Goal: Task Accomplishment & Management: Complete application form

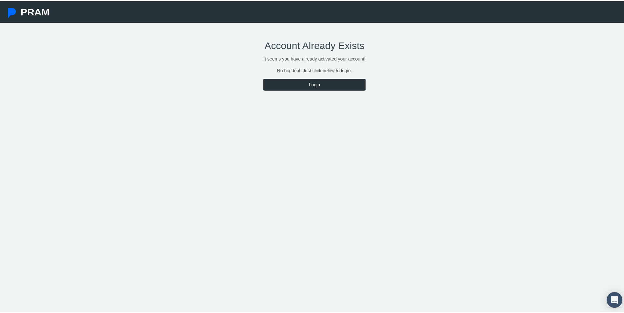
click at [318, 83] on link "Login" at bounding box center [314, 84] width 102 height 12
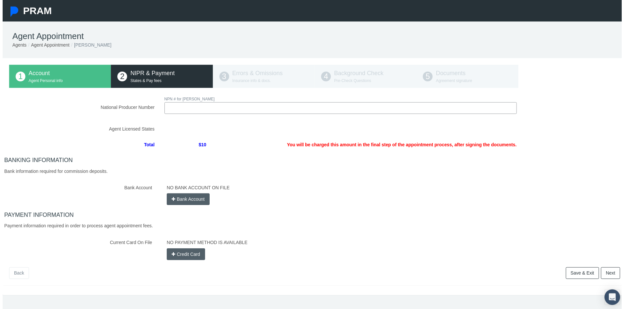
click at [198, 112] on input "National Producer Number" at bounding box center [340, 109] width 355 height 12
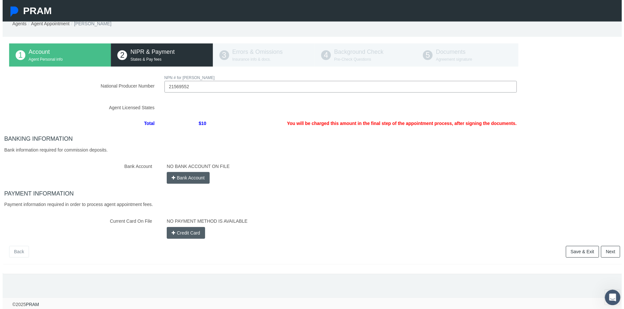
scroll to position [27, 0]
type input "21569552"
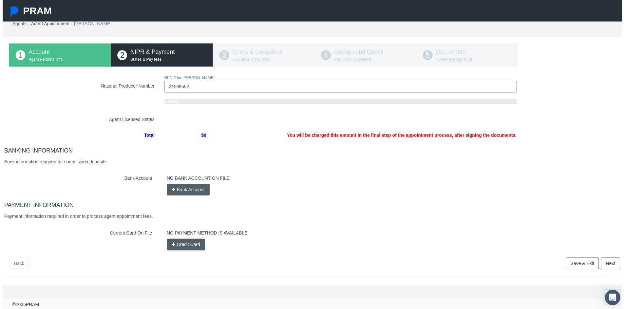
click at [194, 176] on div "NO BANK ACCOUNT ON FILE Bank Account" at bounding box center [393, 184] width 467 height 23
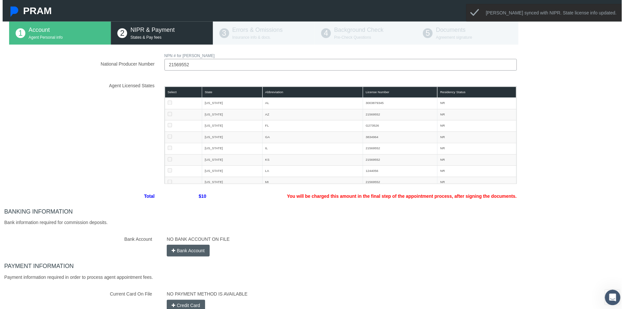
scroll to position [59, 0]
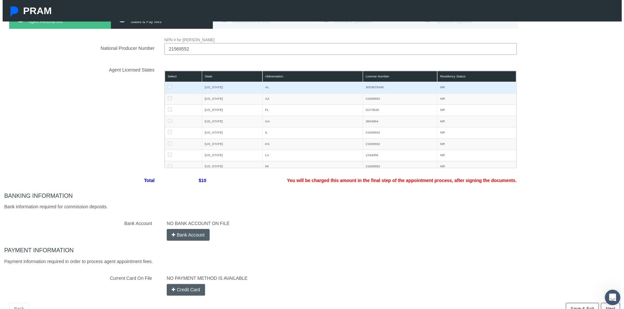
click at [163, 84] on td at bounding box center [181, 88] width 37 height 11
click at [164, 88] on td at bounding box center [181, 88] width 37 height 11
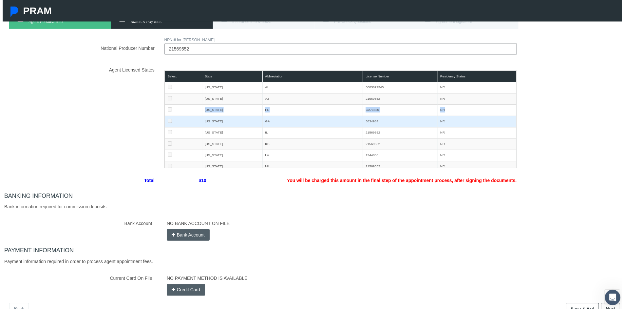
click at [168, 118] on tbody "Alabama AL 3003879345 NR 53 10 Arizona AZ 21569552 NR 53 10 Florida FL G273526 …" at bounding box center [340, 185] width 354 height 205
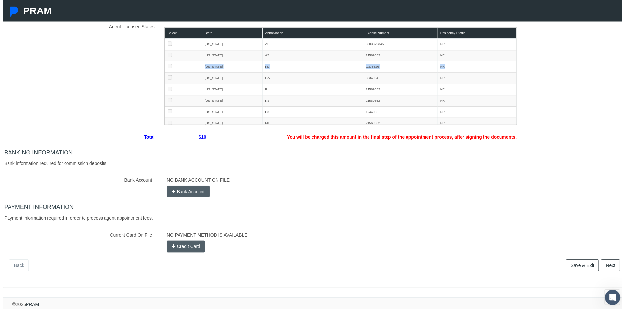
scroll to position [109, 0]
click at [185, 188] on button "Bank Account" at bounding box center [186, 193] width 43 height 12
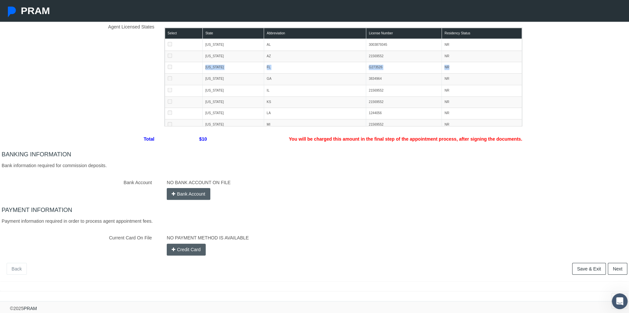
scroll to position [104, 0]
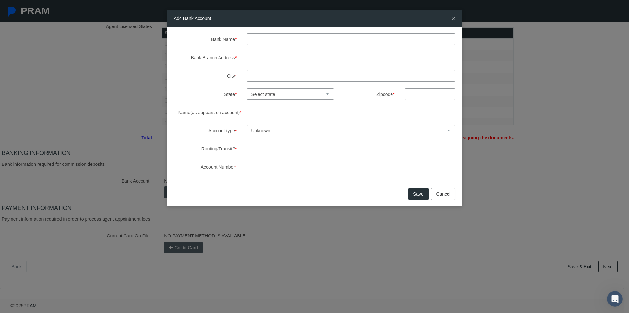
click at [259, 44] on input "Bank Name *" at bounding box center [351, 39] width 209 height 12
type input "Capital One"
click at [252, 58] on input "Bank Branch Address *" at bounding box center [351, 58] width 209 height 12
click at [196, 78] on label "City *" at bounding box center [205, 76] width 73 height 12
click at [247, 78] on input "City *" at bounding box center [351, 76] width 209 height 12
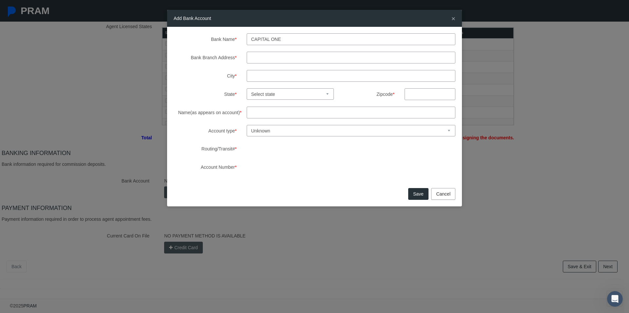
click at [262, 115] on input "Name(as appears on account) *" at bounding box center [351, 113] width 209 height 12
type input "Jacqueline Renee' ROBERTS"
select select "MS"
click at [293, 111] on input "Jacqueline Renee' ROBERTS" at bounding box center [351, 113] width 209 height 12
click at [319, 118] on input "Jacqueline ROBERTS" at bounding box center [351, 113] width 209 height 12
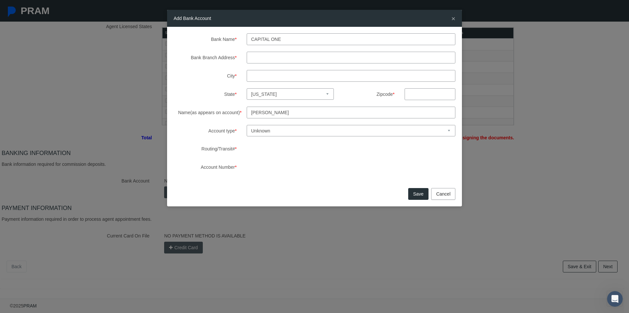
type input "Jacqueline ROBERTS"
click at [278, 129] on select "Unknown Checking Savings" at bounding box center [351, 130] width 209 height 11
select select "1"
click at [247, 125] on select "Unknown Checking Savings" at bounding box center [351, 130] width 209 height 11
click at [280, 130] on select "Unknown Checking Savings" at bounding box center [351, 130] width 209 height 11
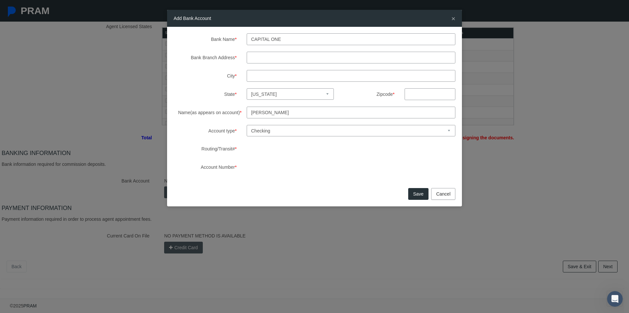
click at [247, 125] on select "Unknown Checking Savings" at bounding box center [351, 130] width 209 height 11
click at [422, 197] on button "Save" at bounding box center [418, 194] width 20 height 12
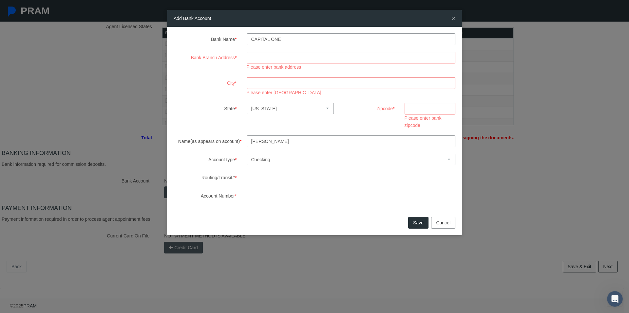
click at [255, 54] on input "Bank Branch Address *" at bounding box center [351, 58] width 209 height 12
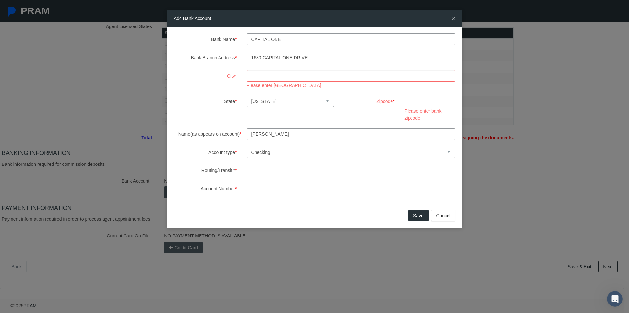
type input "1680 Capital ONE drive"
click at [262, 75] on input "City *" at bounding box center [351, 76] width 209 height 12
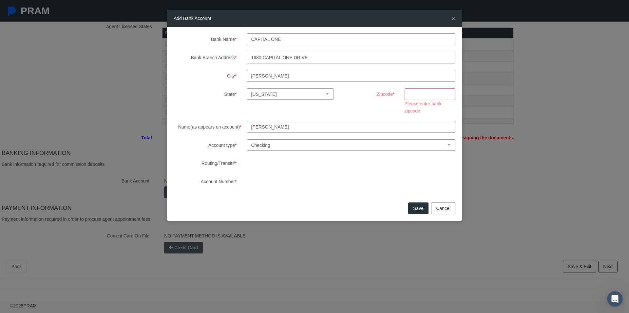
type input "McLEAN"
click at [272, 95] on select "Select state Alabama Alaska Arizona Arkansas California Colorado Connecticut De…" at bounding box center [290, 93] width 87 height 11
select select "VA"
click at [247, 88] on select "Select state Alabama Alaska Arizona Arkansas California Colorado Connecticut De…" at bounding box center [290, 93] width 87 height 11
click at [422, 93] on input "text" at bounding box center [429, 94] width 51 height 12
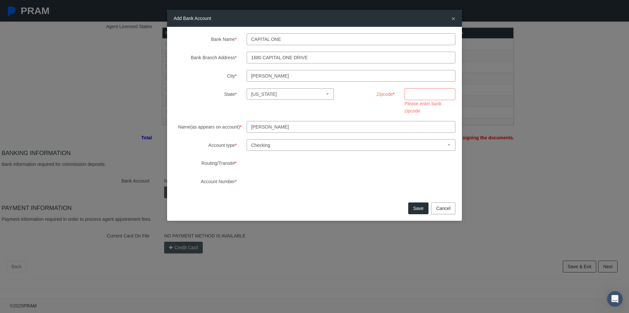
click at [417, 95] on input "text" at bounding box center [429, 94] width 51 height 12
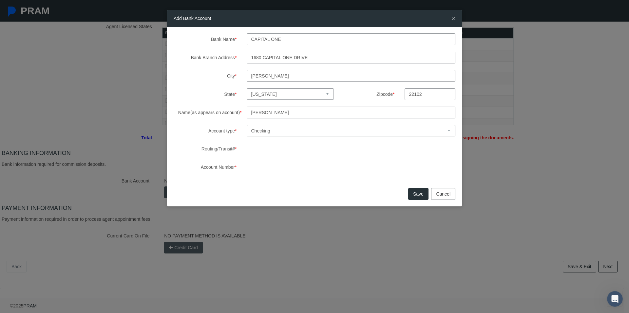
type input "22102"
click at [169, 100] on div "Bank Name * Capital One Bank Branch Address * 1680 Capital ONE drive City * McL…" at bounding box center [314, 106] width 295 height 159
drag, startPoint x: 169, startPoint y: 100, endPoint x: 150, endPoint y: 129, distance: 34.9
click at [150, 129] on div "Add Bank Account × Bank Name * Capital One Bank Branch Address * 1680 Capital O…" at bounding box center [314, 156] width 629 height 313
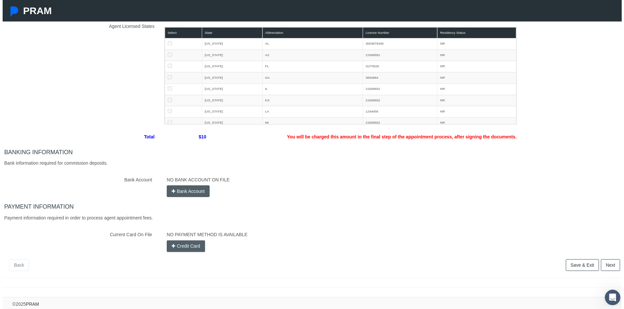
click at [180, 193] on button "Bank Account" at bounding box center [186, 193] width 43 height 12
select select
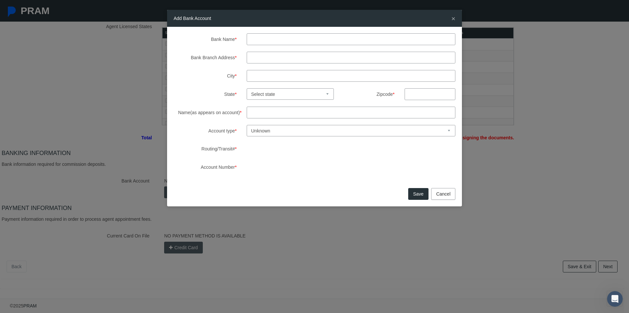
drag, startPoint x: 417, startPoint y: 196, endPoint x: 508, endPoint y: 175, distance: 92.9
click at [508, 175] on div "Add Bank Account × Bank Name * Bank Branch Address * City * State *" at bounding box center [314, 156] width 629 height 313
click at [448, 132] on select "Unknown Checking Savings" at bounding box center [351, 130] width 209 height 11
select select "1"
click at [247, 125] on select "Unknown Checking Savings" at bounding box center [351, 130] width 209 height 11
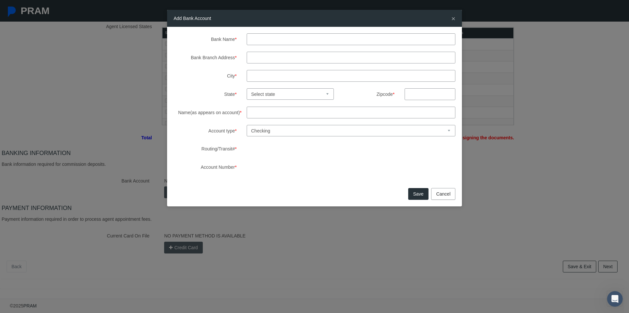
click at [288, 113] on input "Name(as appears on account) *" at bounding box center [351, 113] width 209 height 12
click at [301, 113] on input "Jacqueline (JACQUIE) ROBERTS" at bounding box center [351, 113] width 209 height 12
type input "Jacqueline ROBERTS"
click at [328, 94] on select "Select state Alabama Alaska Arizona Arkansas California Colorado Connecticut De…" at bounding box center [290, 93] width 87 height 11
click at [260, 39] on input "Bank Name *" at bounding box center [351, 39] width 209 height 12
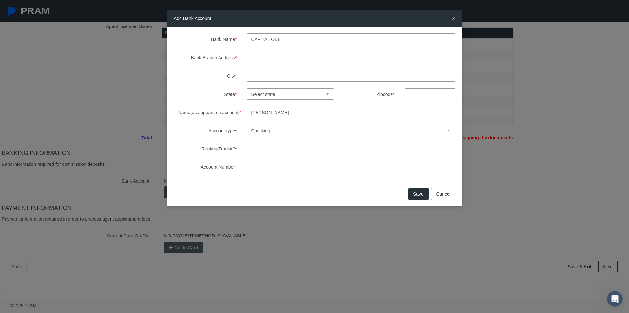
type input "Capital One"
click at [268, 55] on input "Bank Branch Address *" at bounding box center [351, 58] width 209 height 12
click at [257, 57] on input "Bank Branch Address *" at bounding box center [351, 58] width 209 height 12
type input "1680 Capital One Drive"
click at [254, 75] on input "City *" at bounding box center [351, 76] width 209 height 12
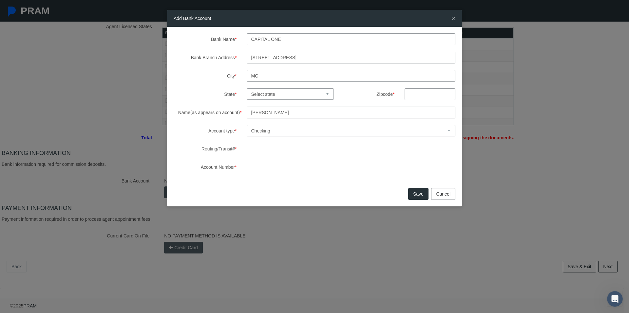
type input "M"
type input "mclean"
click at [328, 92] on select "Select state Alabama Alaska Arizona Arkansas California Colorado Connecticut De…" at bounding box center [290, 93] width 87 height 11
select select "VA"
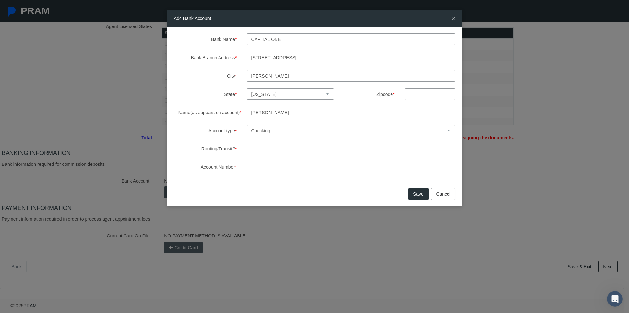
click at [247, 88] on select "Select state Alabama Alaska Arizona Arkansas California Colorado Connecticut De…" at bounding box center [290, 93] width 87 height 11
click at [413, 96] on input "text" at bounding box center [429, 94] width 51 height 12
click at [416, 97] on input "text" at bounding box center [429, 94] width 51 height 12
type input "22102"
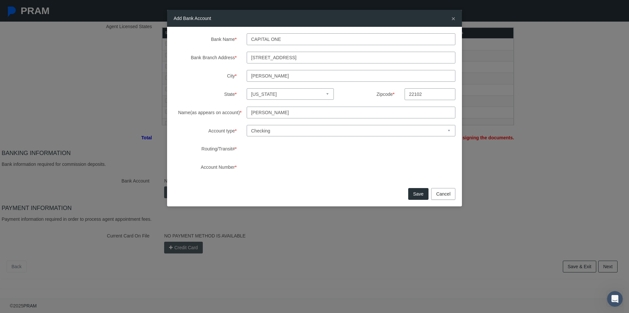
click at [421, 197] on button "Save" at bounding box center [418, 194] width 20 height 12
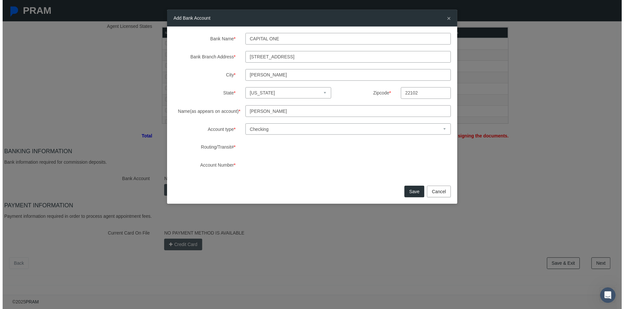
scroll to position [93, 0]
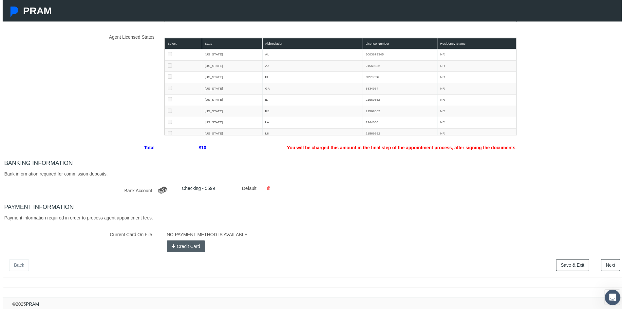
click at [181, 251] on button "Credit Card" at bounding box center [184, 248] width 39 height 12
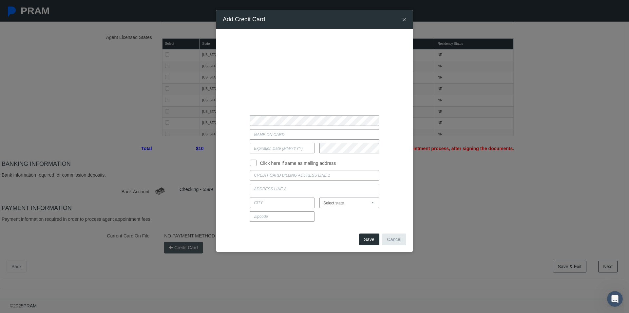
type input "327 Blake Dr."
type input "Vicksburg"
select select "MS"
type input "39183"
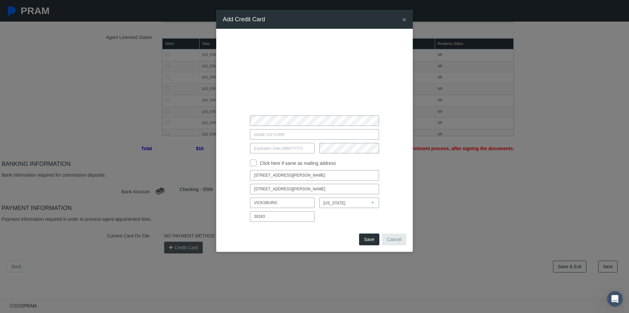
type input "Jacqueline Roberts"
type input "02/2028"
drag, startPoint x: 373, startPoint y: 241, endPoint x: 234, endPoint y: 190, distance: 148.2
click at [234, 197] on div "× Add Credit Card Jacqueline Roberts 02/2028" at bounding box center [314, 131] width 197 height 242
click at [254, 163] on input "Click here if same as mailing address" at bounding box center [253, 162] width 7 height 7
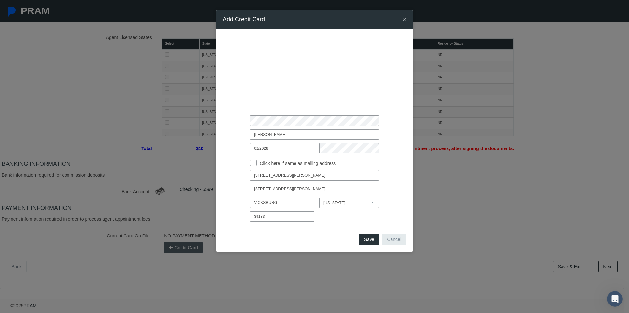
checkbox input "true"
type input "327 BLAKE DR"
type input "VICKSBURG"
click at [372, 238] on button "Save" at bounding box center [369, 240] width 20 height 12
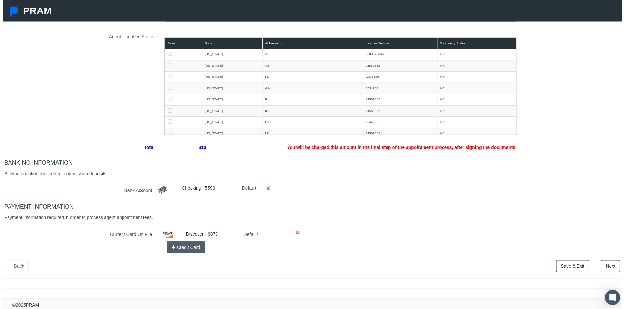
click at [603, 268] on link "Next" at bounding box center [612, 268] width 19 height 12
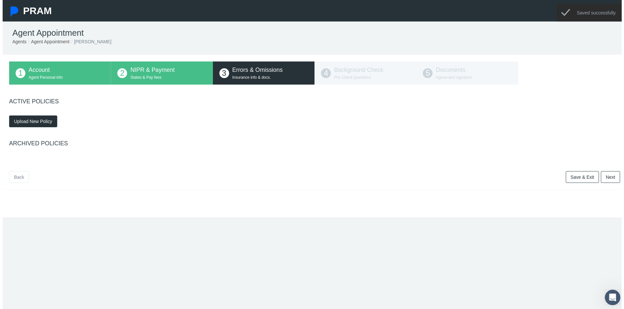
scroll to position [0, 0]
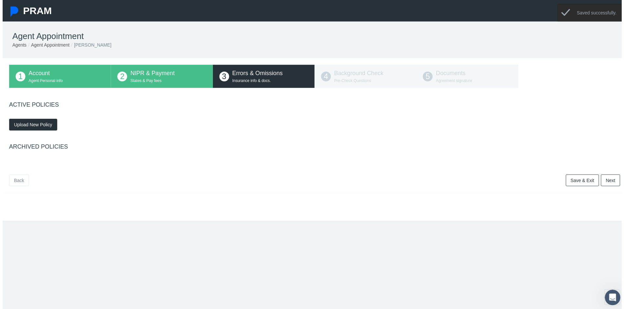
click at [37, 129] on button "Upload New Policy" at bounding box center [31, 126] width 48 height 12
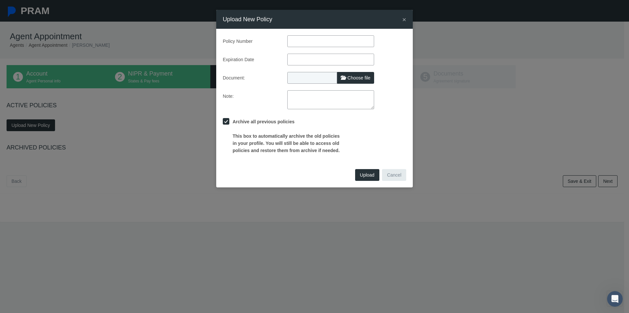
click at [314, 43] on input "text" at bounding box center [330, 41] width 87 height 12
type input "425171296"
click at [316, 61] on input "text" at bounding box center [330, 60] width 87 height 12
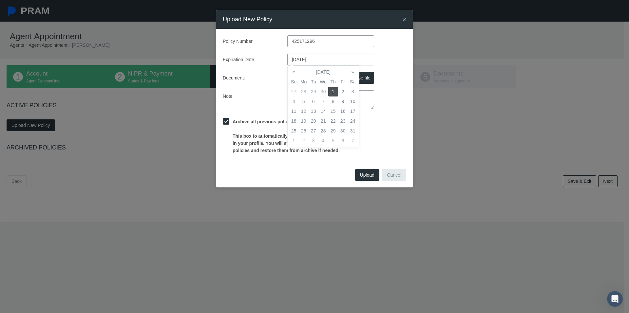
type input "10/01/2026"
click at [267, 88] on div "Policy Number 425171296 Expiration Date 10/01/2026 Document: Choose file Note:" at bounding box center [314, 94] width 183 height 119
click at [359, 79] on span "Choose file" at bounding box center [358, 77] width 23 height 5
click at [359, 79] on input "Choose file" at bounding box center [330, 76] width 87 height 9
type input "C:\fakepath\360 E&0.pdf"
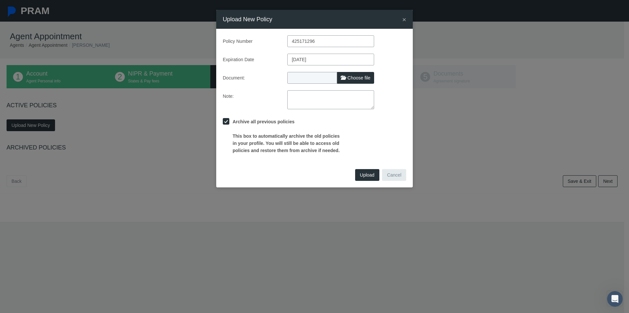
type input "360 E&0.pdf"
click at [365, 175] on span "Upload" at bounding box center [367, 175] width 14 height 5
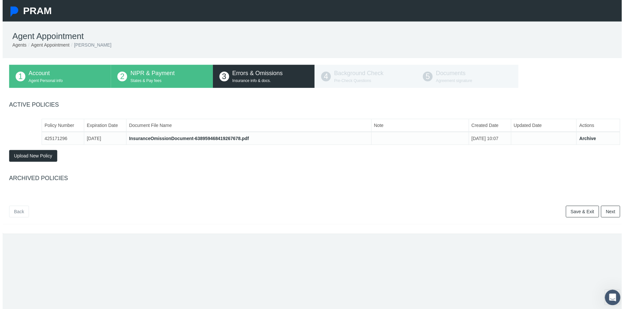
click at [607, 214] on link "Next" at bounding box center [612, 213] width 19 height 12
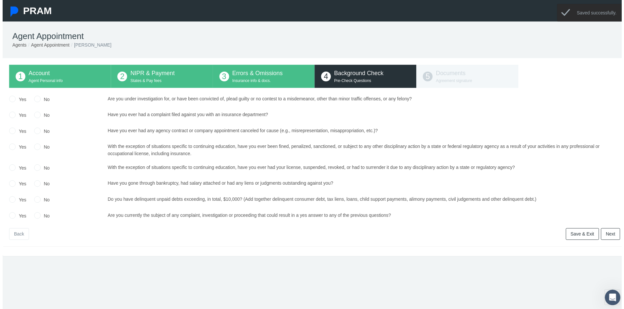
click at [47, 99] on label "No" at bounding box center [42, 99] width 9 height 7
click at [38, 99] on input "No" at bounding box center [35, 99] width 7 height 7
radio input "true"
click at [36, 115] on input "No" at bounding box center [35, 115] width 7 height 7
radio input "true"
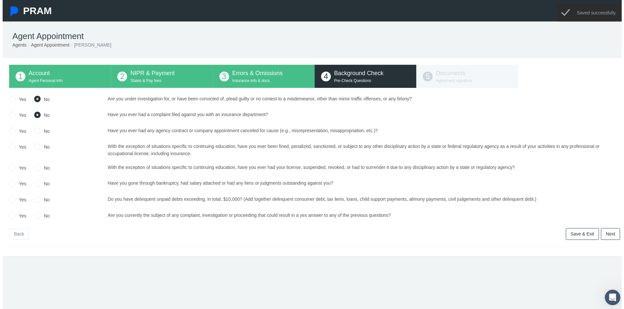
click at [36, 129] on input "No" at bounding box center [35, 131] width 7 height 7
radio input "true"
click at [37, 144] on input "No" at bounding box center [35, 147] width 7 height 7
radio input "true"
click at [36, 167] on input "No" at bounding box center [35, 168] width 7 height 7
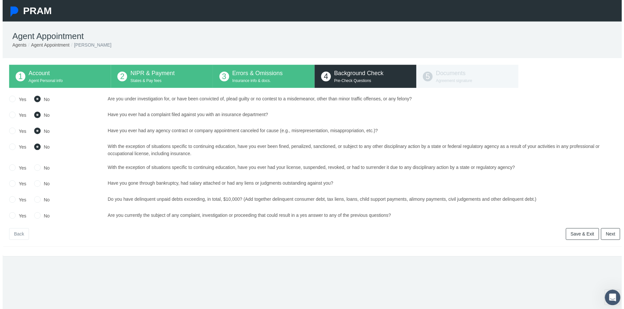
radio input "true"
click at [44, 183] on label "No" at bounding box center [42, 184] width 9 height 7
click at [38, 183] on input "No" at bounding box center [35, 184] width 7 height 7
radio input "true"
click at [40, 203] on label "No" at bounding box center [42, 200] width 9 height 7
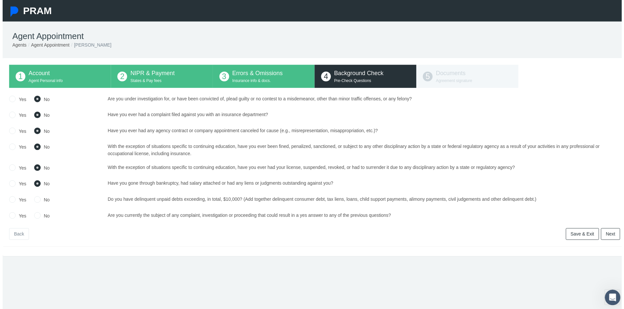
click at [38, 203] on input "No" at bounding box center [35, 200] width 7 height 7
radio input "true"
click at [39, 219] on label "No" at bounding box center [42, 217] width 9 height 7
click at [38, 219] on input "No" at bounding box center [35, 216] width 7 height 7
radio input "true"
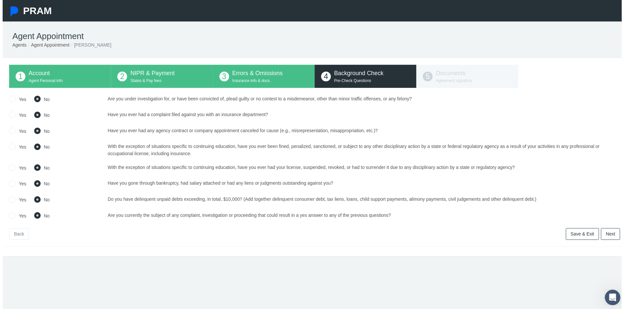
click at [609, 234] on link "Next" at bounding box center [612, 236] width 19 height 12
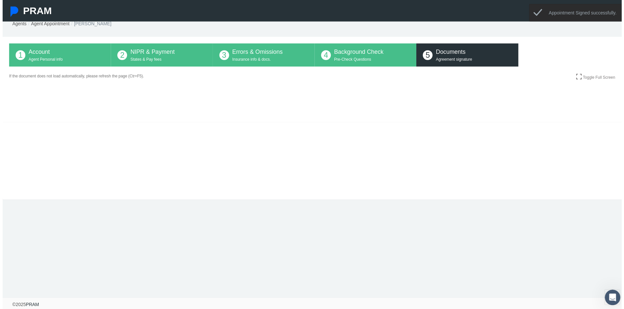
scroll to position [27, 0]
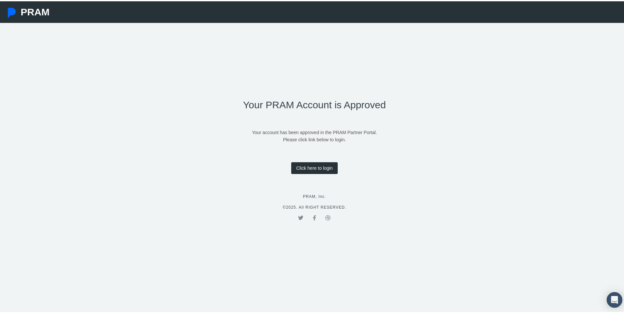
click at [318, 168] on link "Click here to login" at bounding box center [314, 167] width 46 height 12
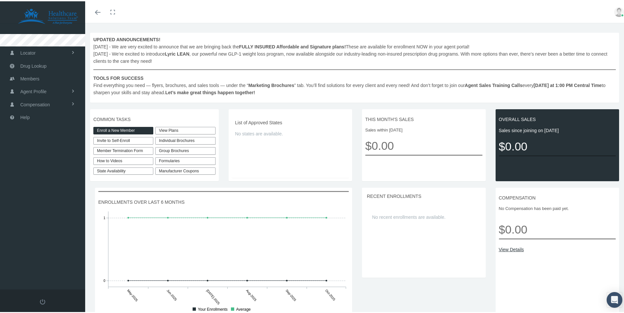
scroll to position [99, 0]
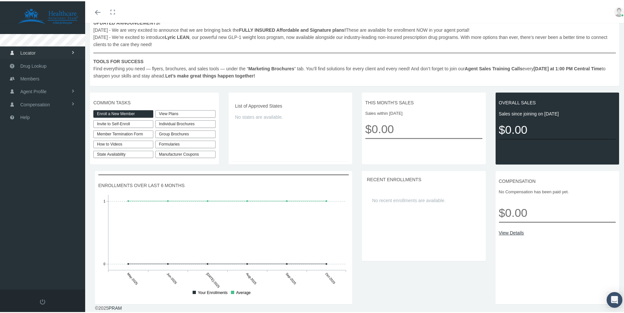
click at [29, 52] on span "Locator" at bounding box center [27, 52] width 15 height 12
click at [37, 66] on span "Pharmacy" at bounding box center [29, 65] width 21 height 11
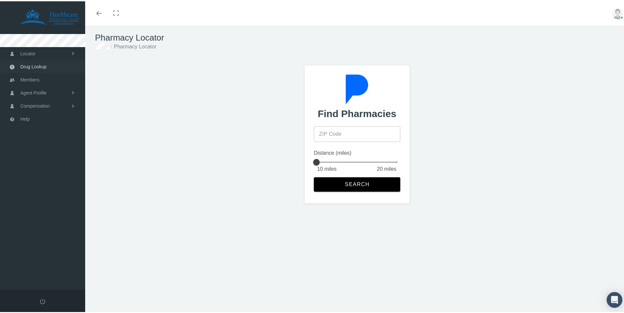
click at [47, 66] on link "Drug Lookup" at bounding box center [42, 65] width 85 height 13
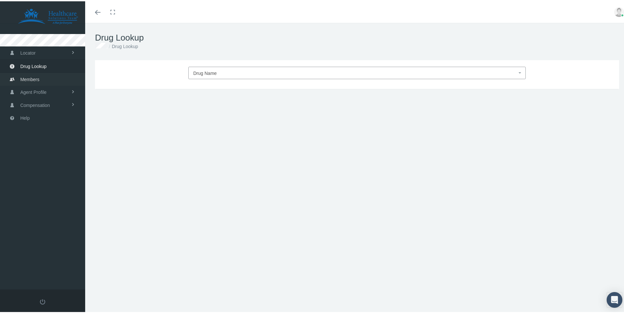
click at [38, 74] on span "Members" at bounding box center [29, 78] width 19 height 12
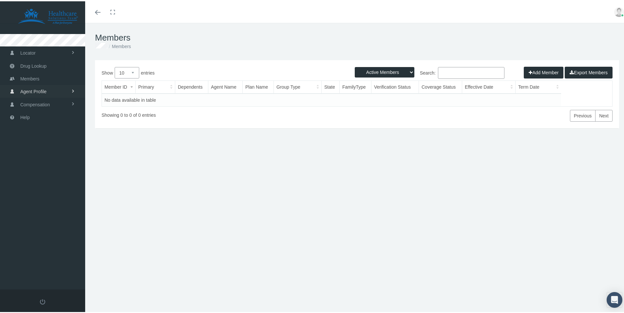
click at [34, 90] on span "Agent Profile" at bounding box center [33, 90] width 26 height 12
click at [34, 116] on span "Compensation" at bounding box center [34, 118] width 29 height 12
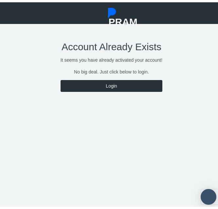
click at [102, 85] on link "Login" at bounding box center [112, 84] width 102 height 12
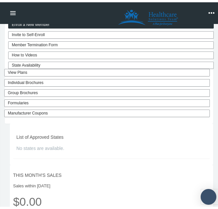
scroll to position [229, 0]
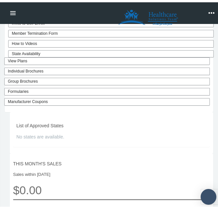
click at [30, 62] on link "View Plans" at bounding box center [107, 59] width 206 height 8
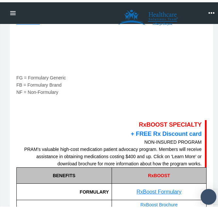
scroll to position [1158, 0]
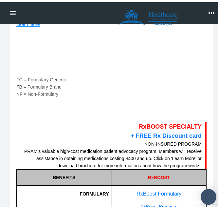
click at [11, 13] on button "Toggle navigation" at bounding box center [12, 11] width 14 height 22
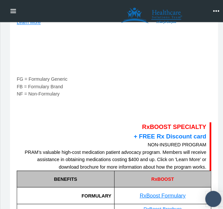
scroll to position [0, 0]
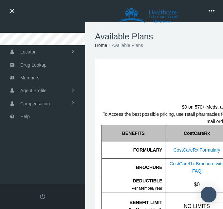
click at [214, 11] on icon "button" at bounding box center [212, 11] width 6 height 6
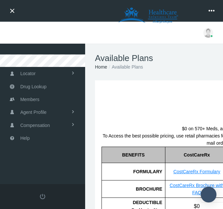
click at [214, 11] on icon "button" at bounding box center [212, 11] width 6 height 6
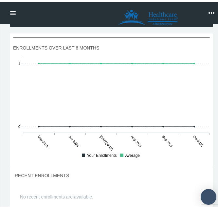
scroll to position [375, 0]
